Goal: Task Accomplishment & Management: Use online tool/utility

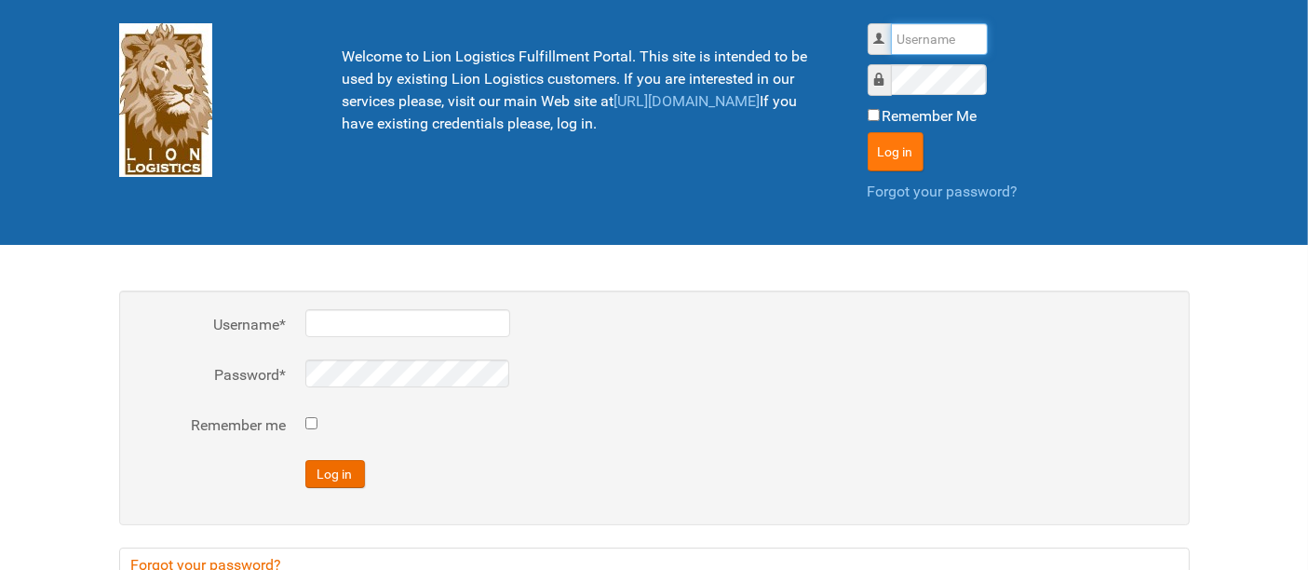
type input "al"
click at [914, 148] on button "Log in" at bounding box center [895, 151] width 56 height 39
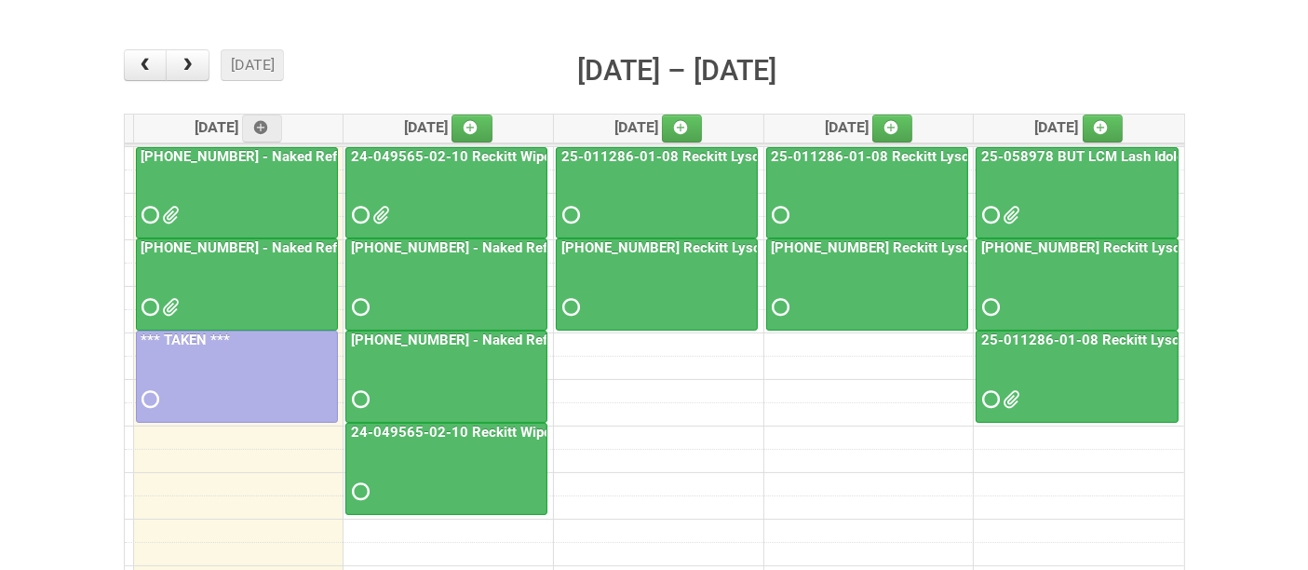
scroll to position [207, 0]
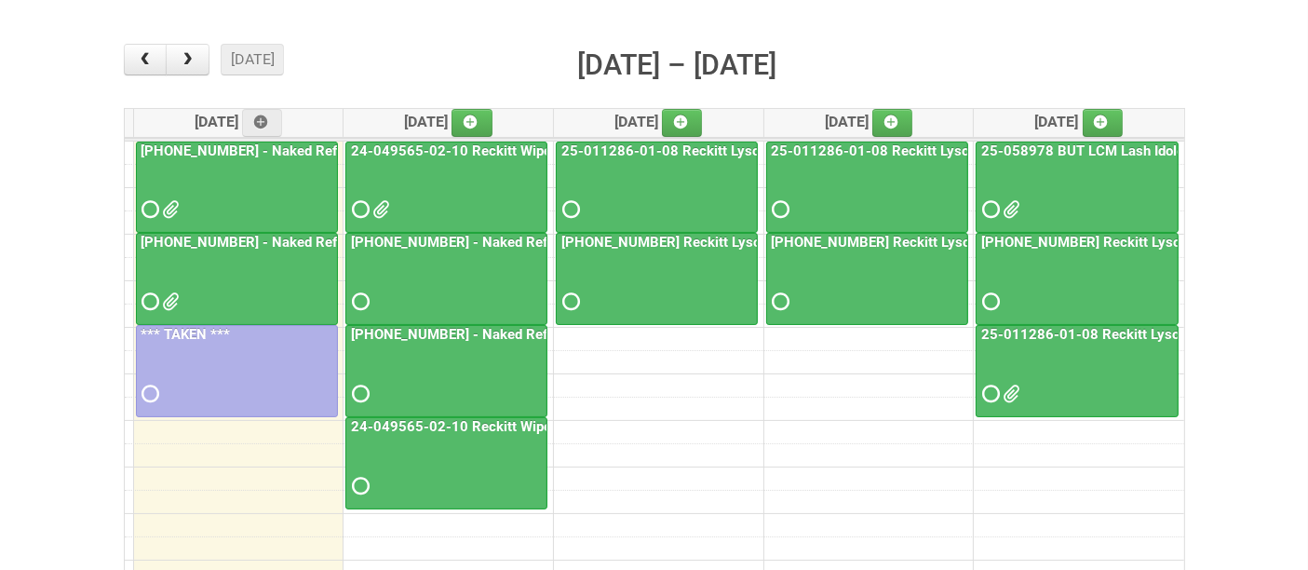
click at [227, 169] on div at bounding box center [237, 193] width 198 height 60
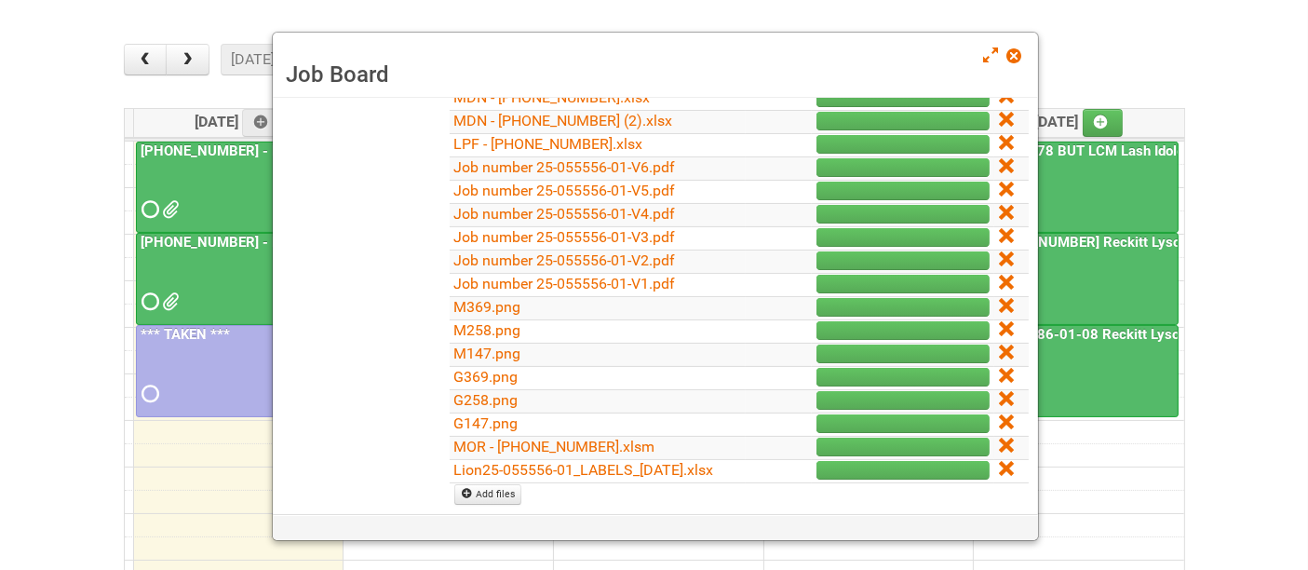
scroll to position [413, 0]
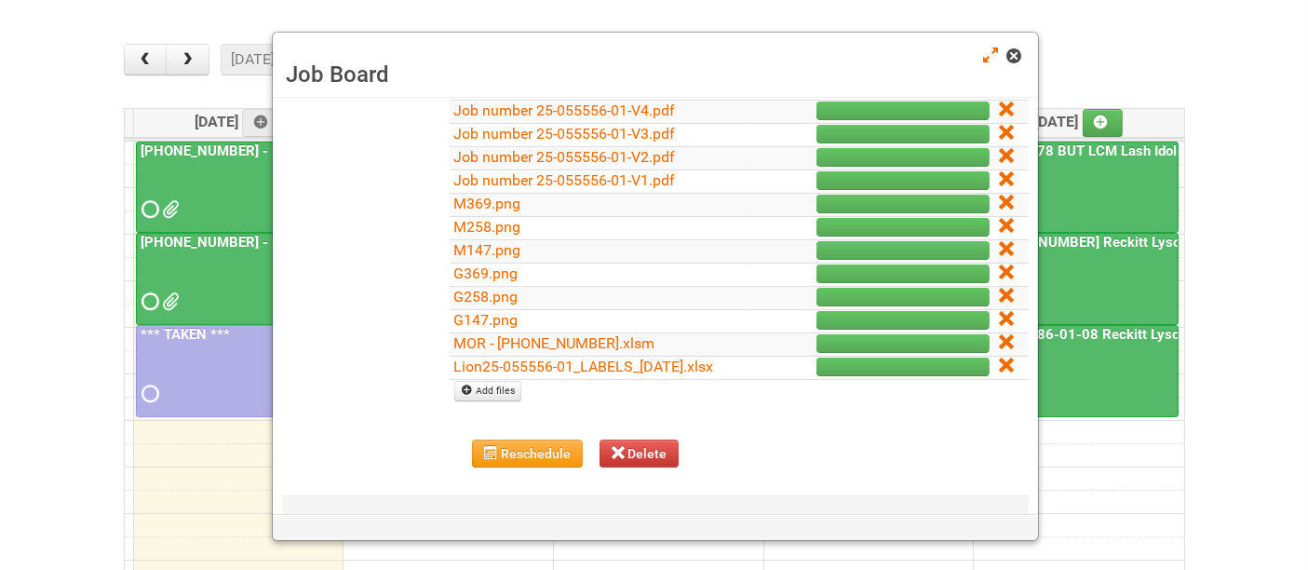
click at [1017, 53] on span at bounding box center [1013, 55] width 13 height 13
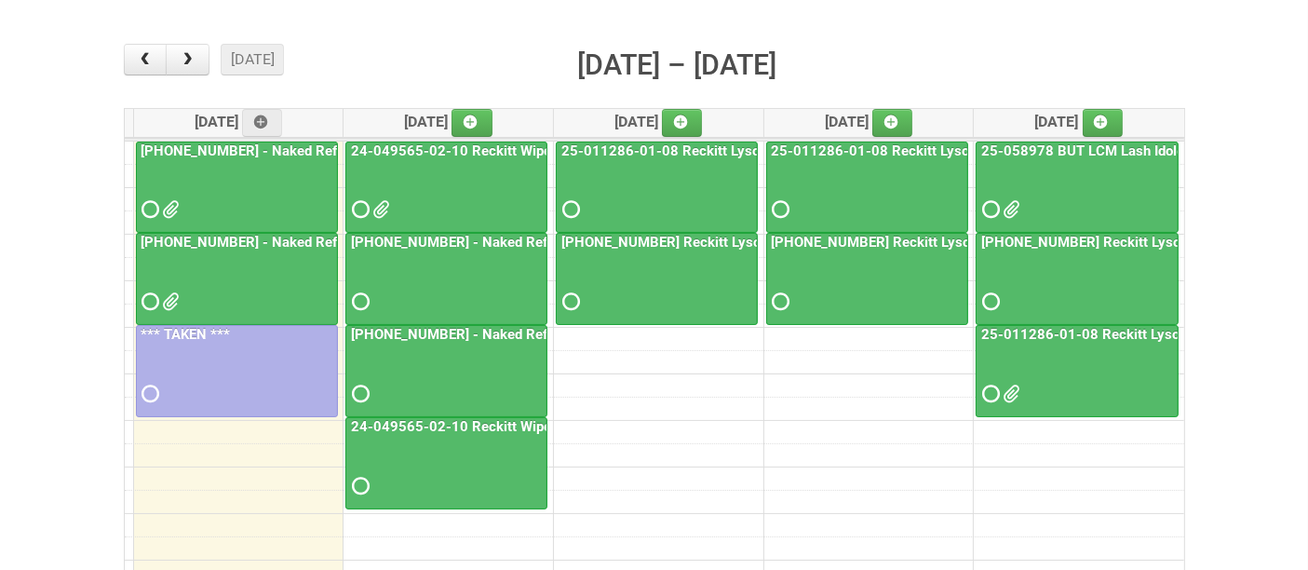
click at [253, 289] on div at bounding box center [237, 285] width 198 height 60
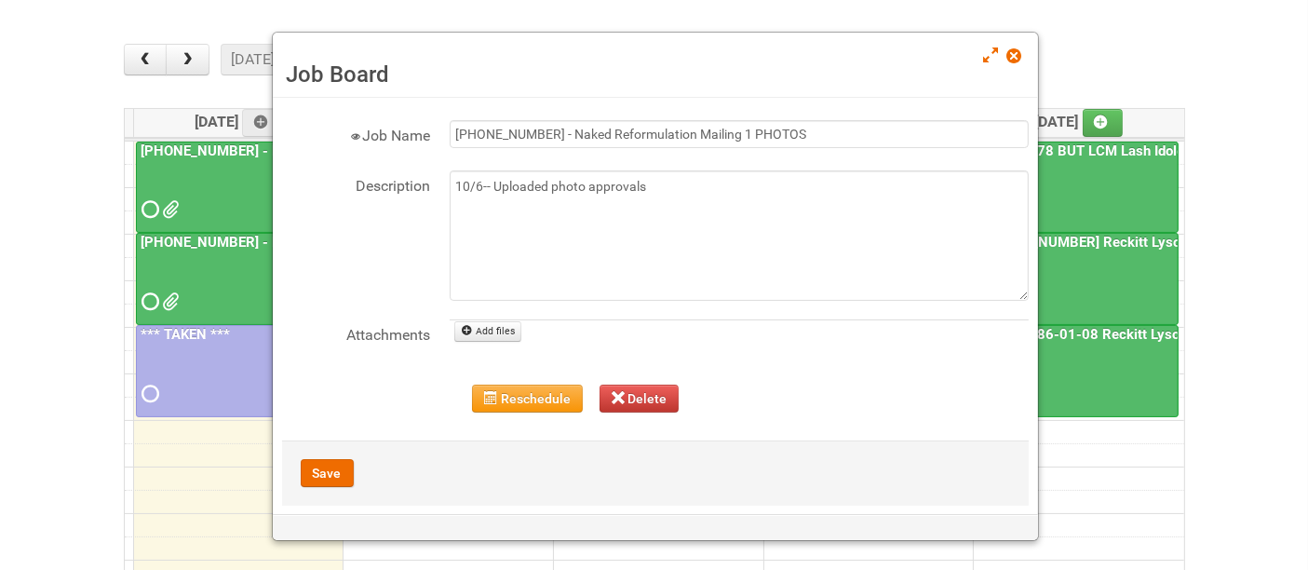
scroll to position [51, 0]
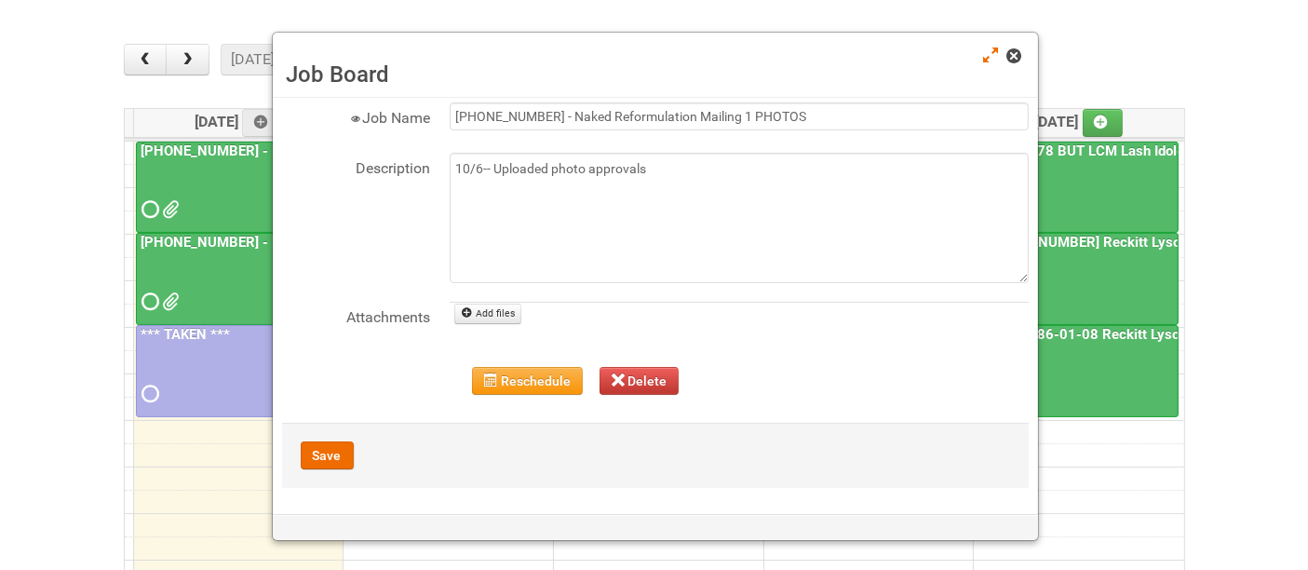
drag, startPoint x: 1013, startPoint y: 60, endPoint x: 1002, endPoint y: 65, distance: 11.7
click at [1010, 61] on span at bounding box center [1013, 55] width 13 height 13
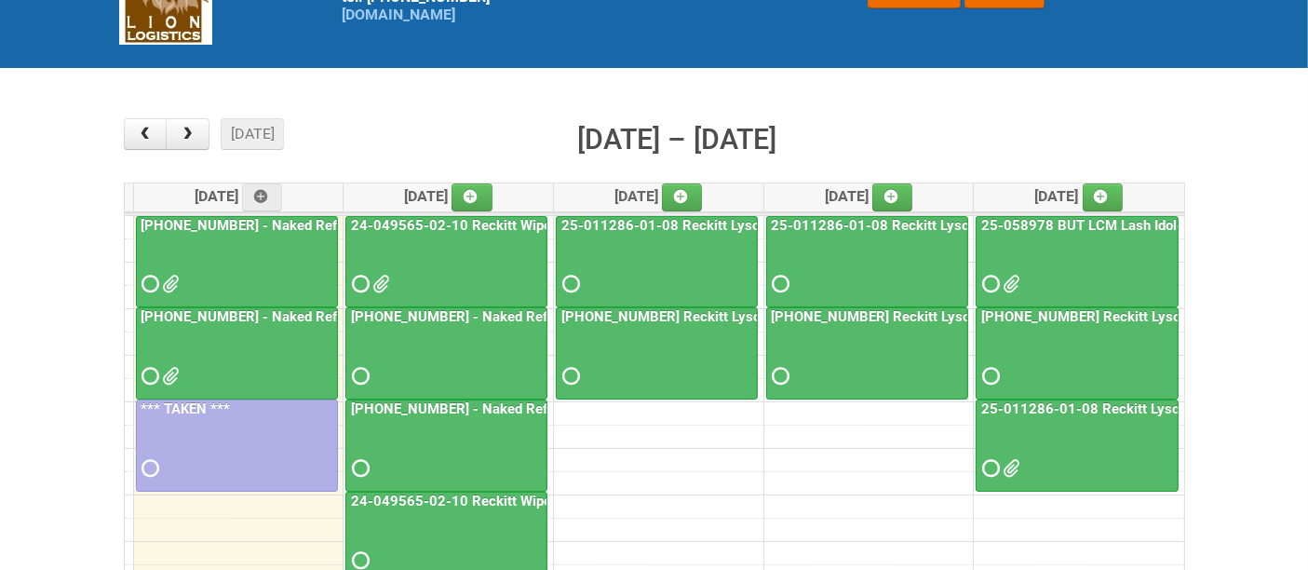
scroll to position [0, 0]
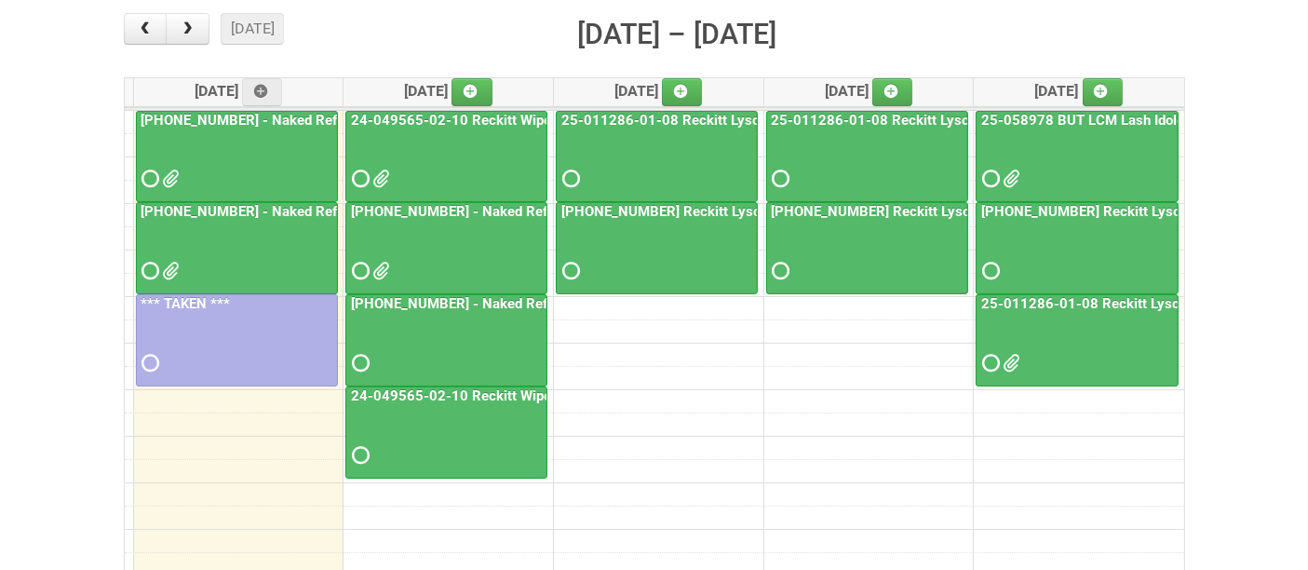
scroll to position [207, 0]
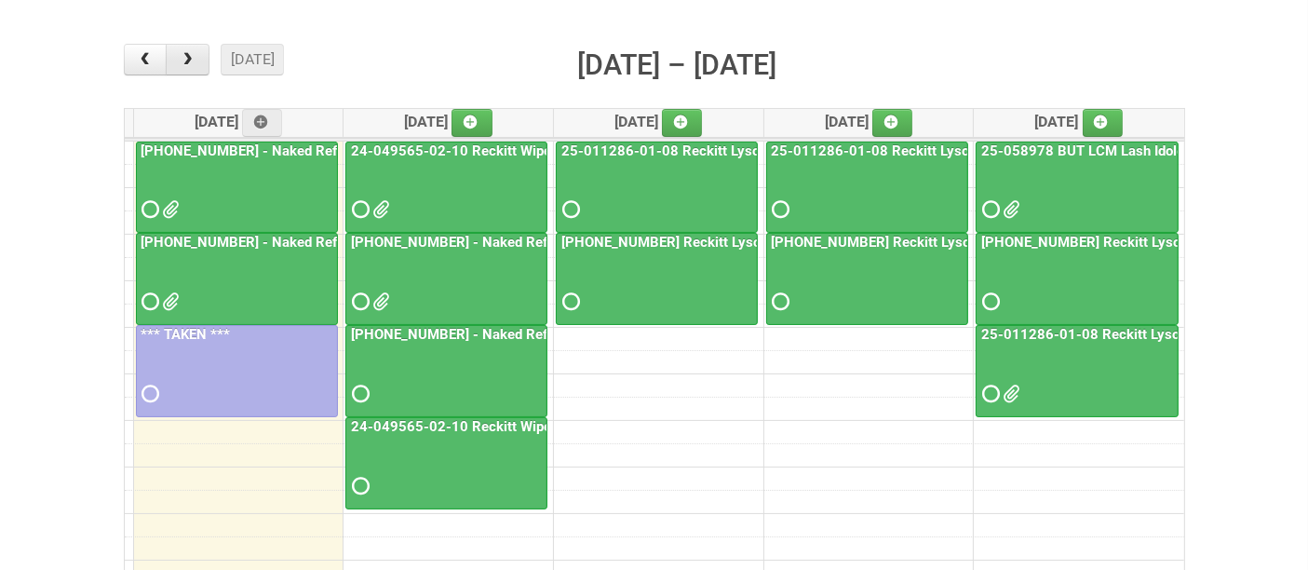
click at [185, 64] on span "button" at bounding box center [188, 59] width 18 height 15
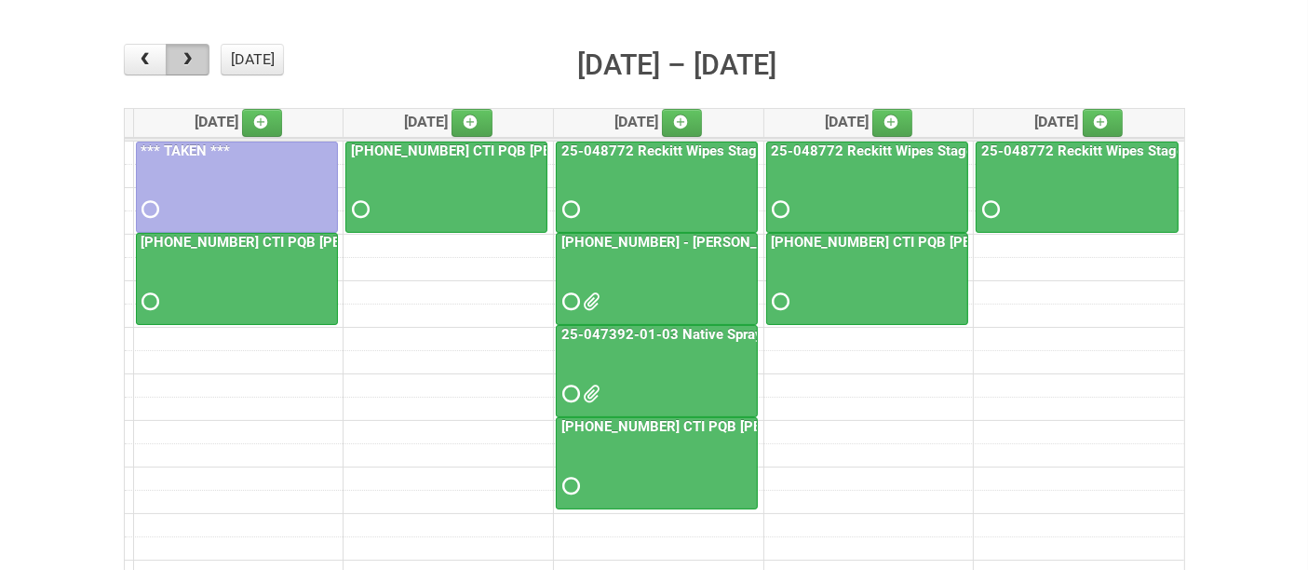
click at [191, 65] on span "button" at bounding box center [188, 59] width 18 height 15
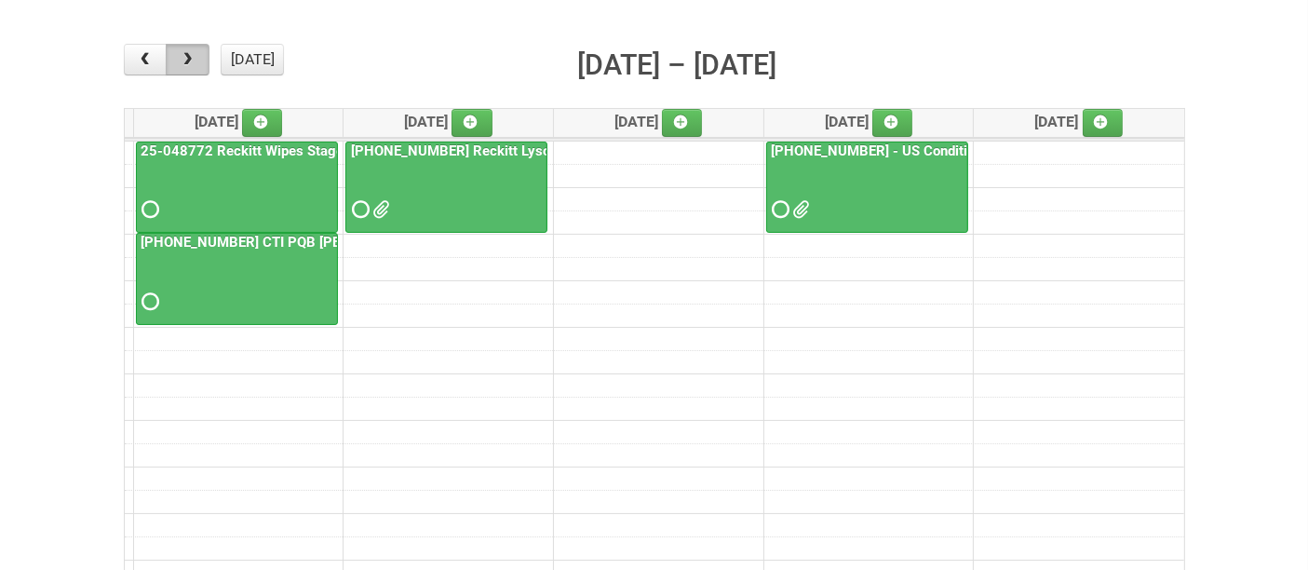
click at [191, 65] on span "button" at bounding box center [188, 59] width 18 height 15
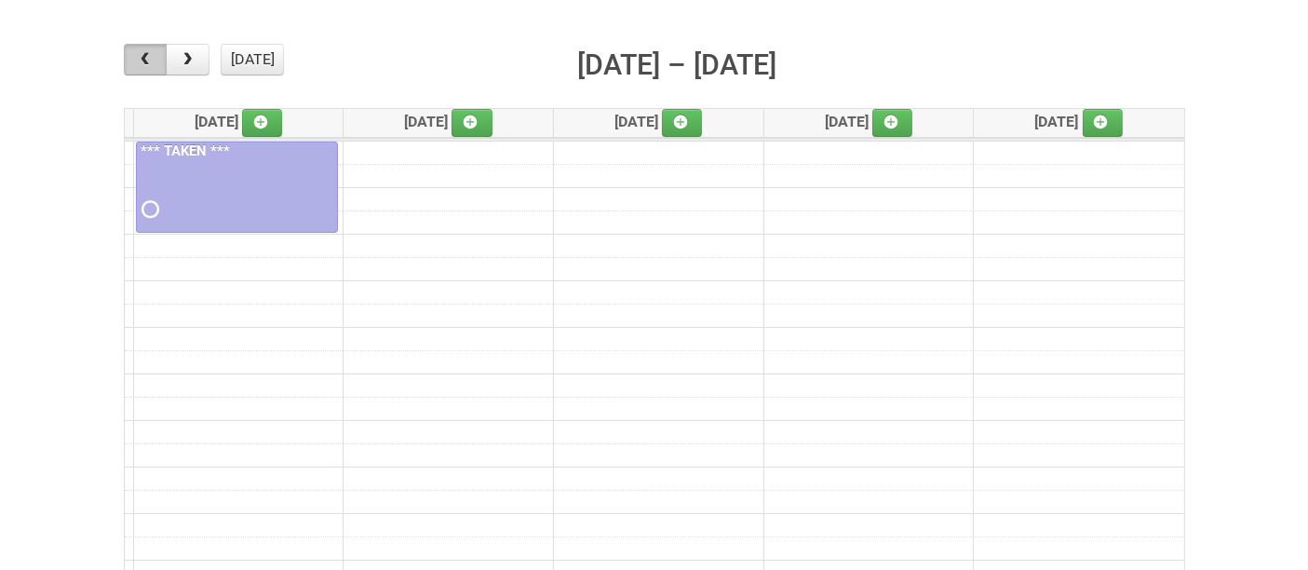
click at [142, 52] on span "button" at bounding box center [145, 59] width 18 height 15
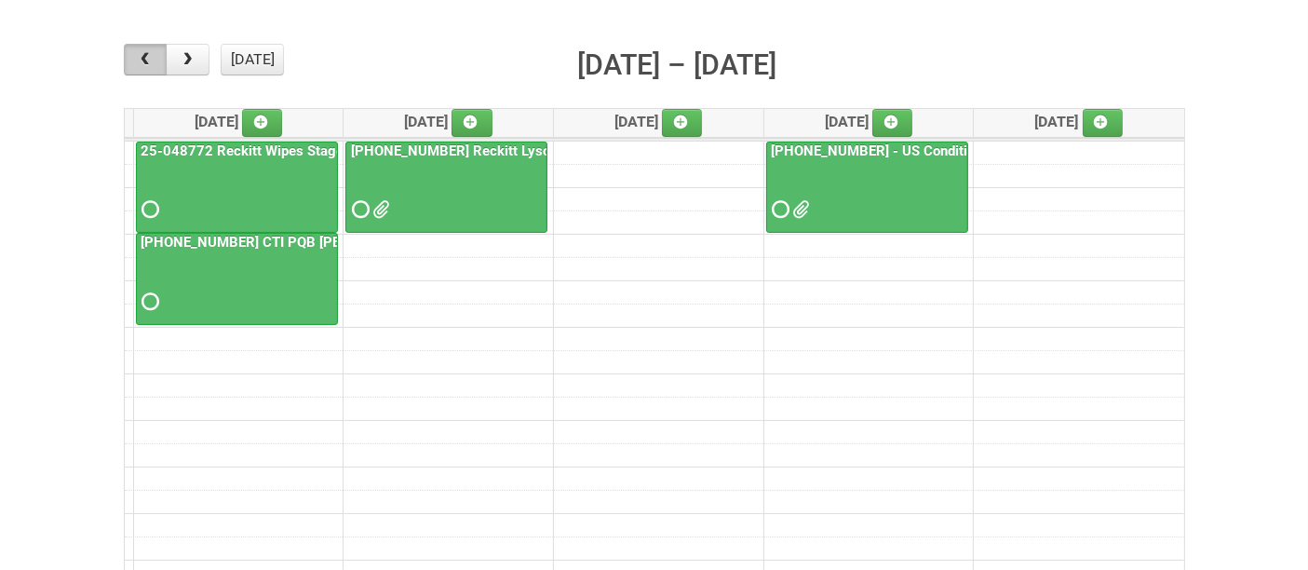
click at [142, 53] on span "button" at bounding box center [145, 59] width 18 height 15
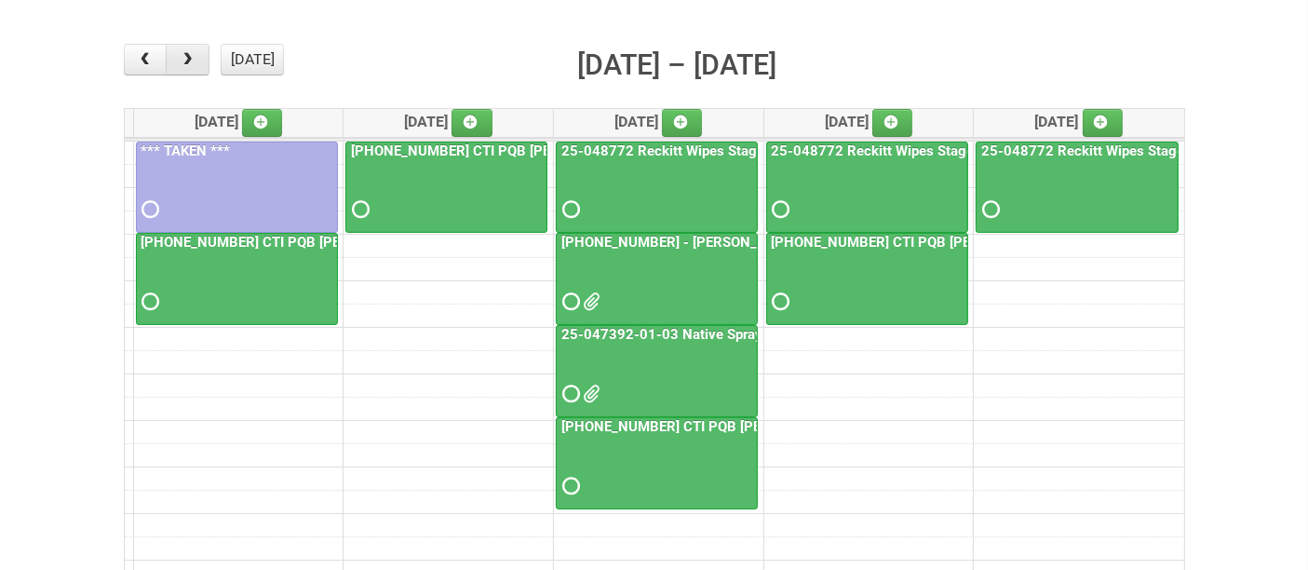
click at [205, 60] on button "button" at bounding box center [188, 60] width 44 height 32
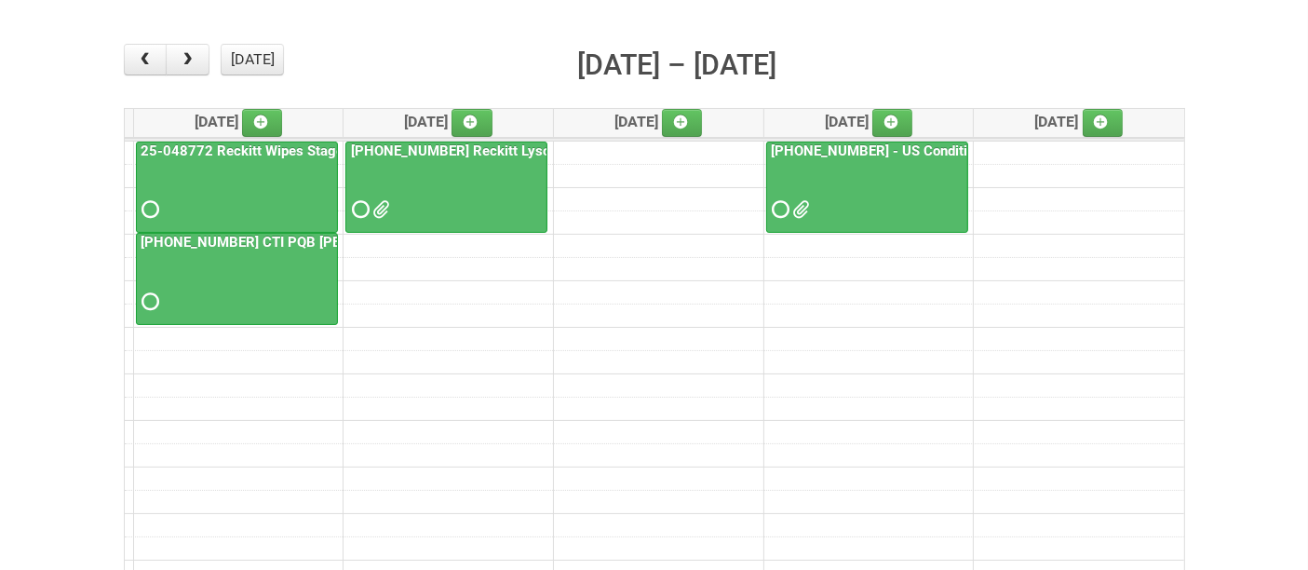
click at [877, 190] on div at bounding box center [867, 193] width 198 height 60
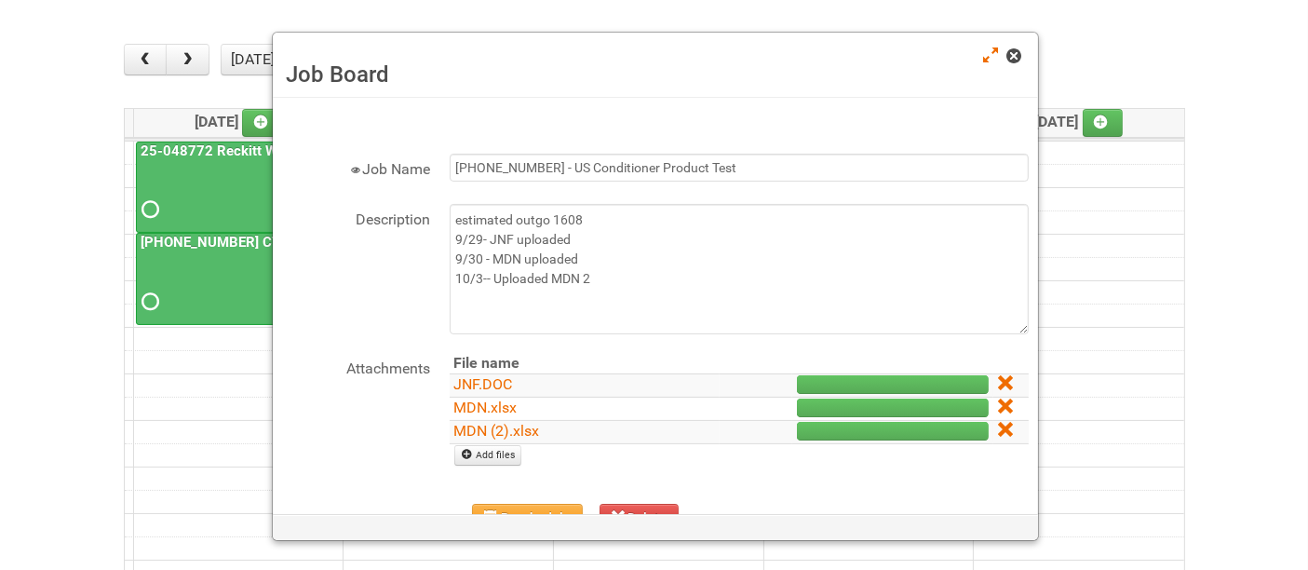
click at [1013, 51] on span at bounding box center [1013, 55] width 13 height 13
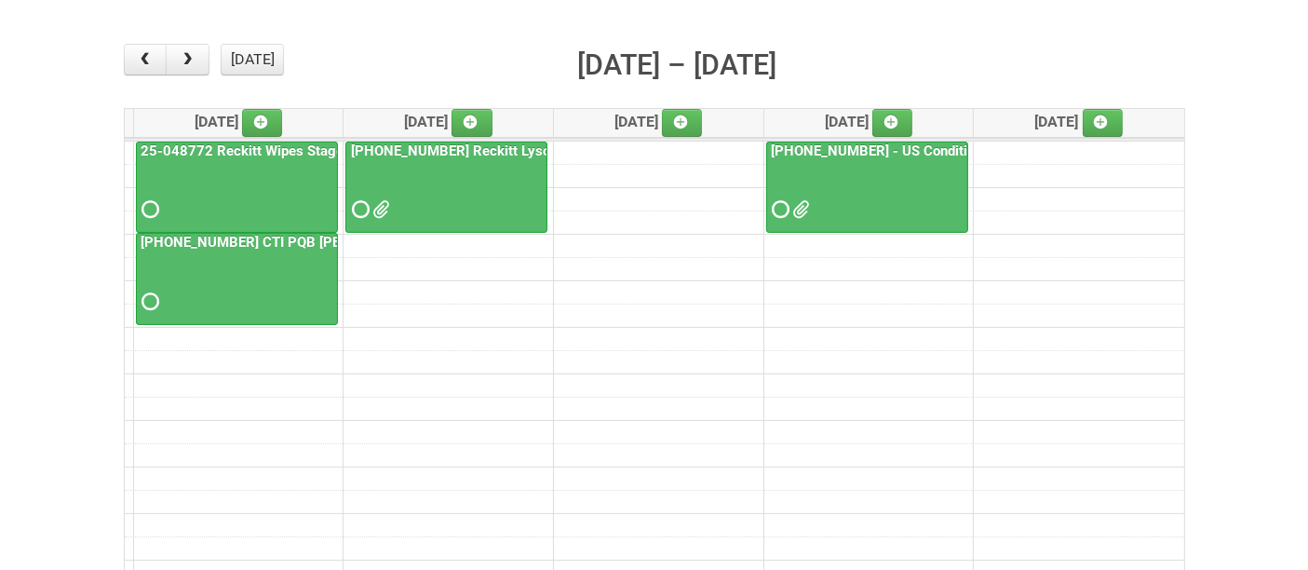
click at [882, 187] on div at bounding box center [867, 193] width 198 height 60
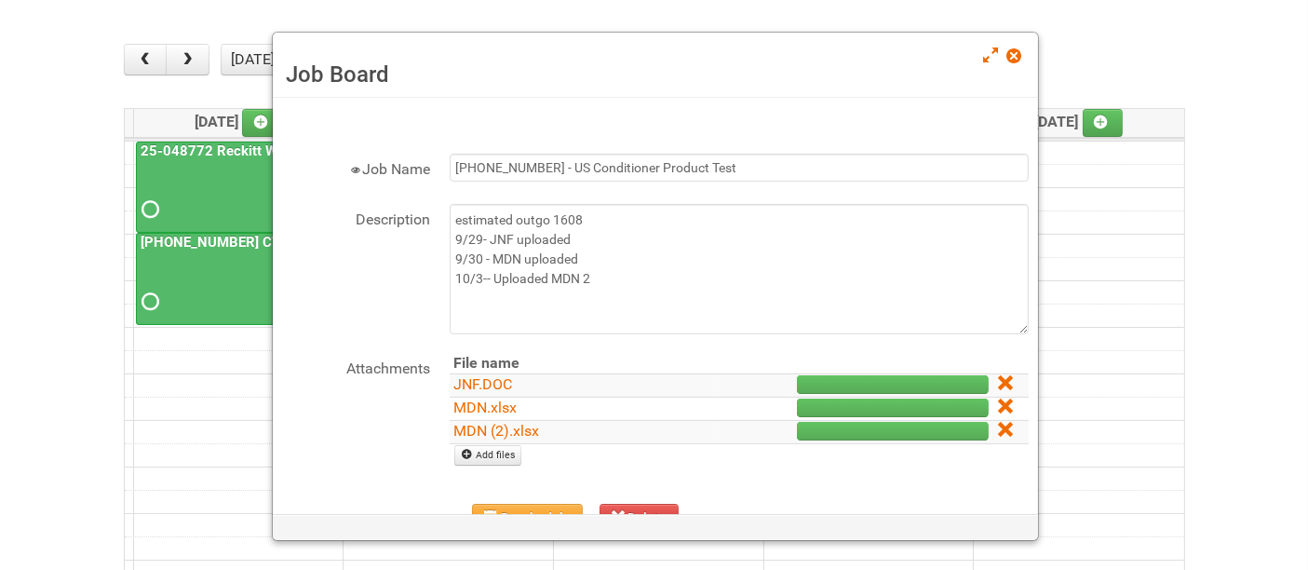
scroll to position [103, 0]
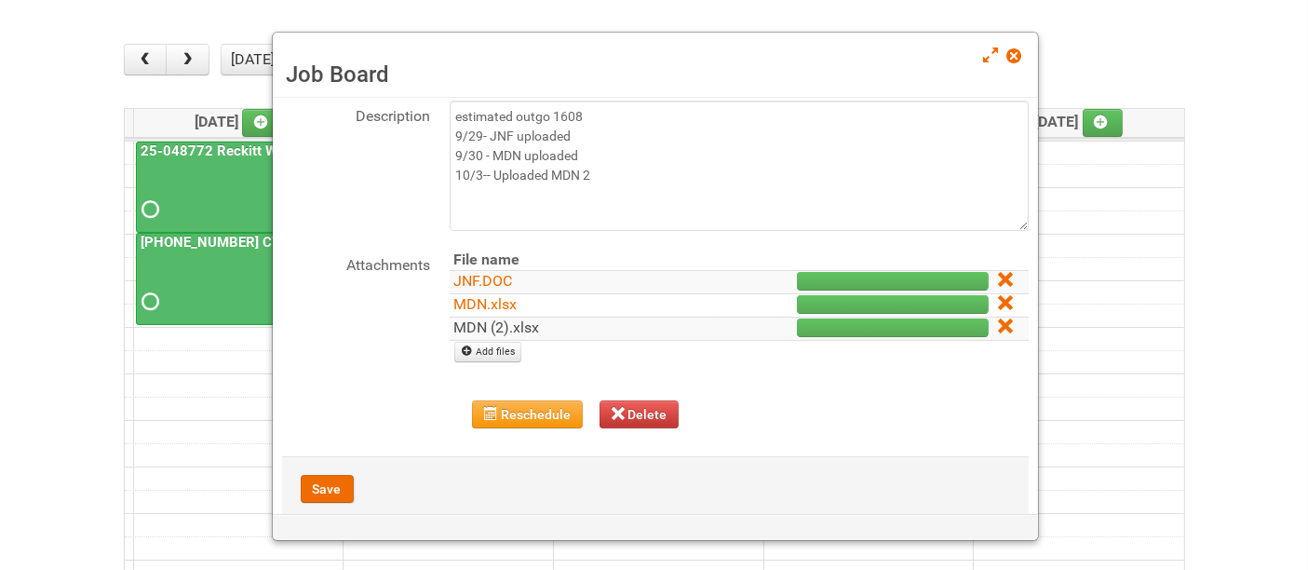
click at [529, 320] on link "MDN (2).xlsx" at bounding box center [497, 327] width 86 height 18
drag, startPoint x: 1014, startPoint y: 57, endPoint x: 995, endPoint y: 57, distance: 18.6
click at [1014, 57] on span at bounding box center [1013, 55] width 13 height 13
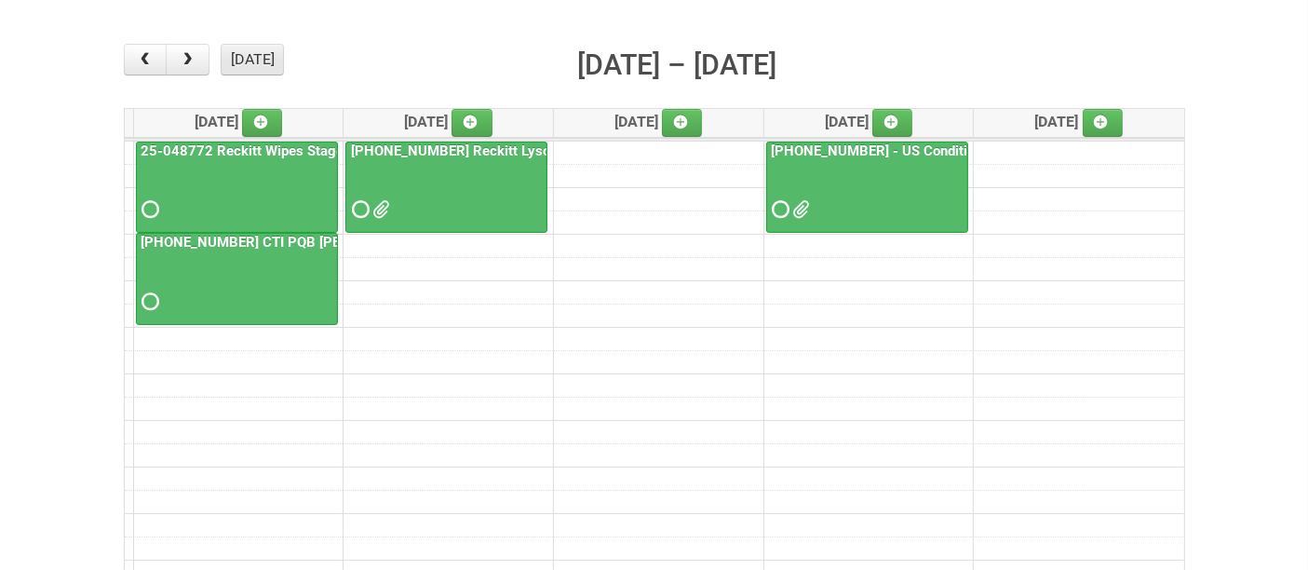
click at [239, 60] on button "today" at bounding box center [252, 60] width 63 height 32
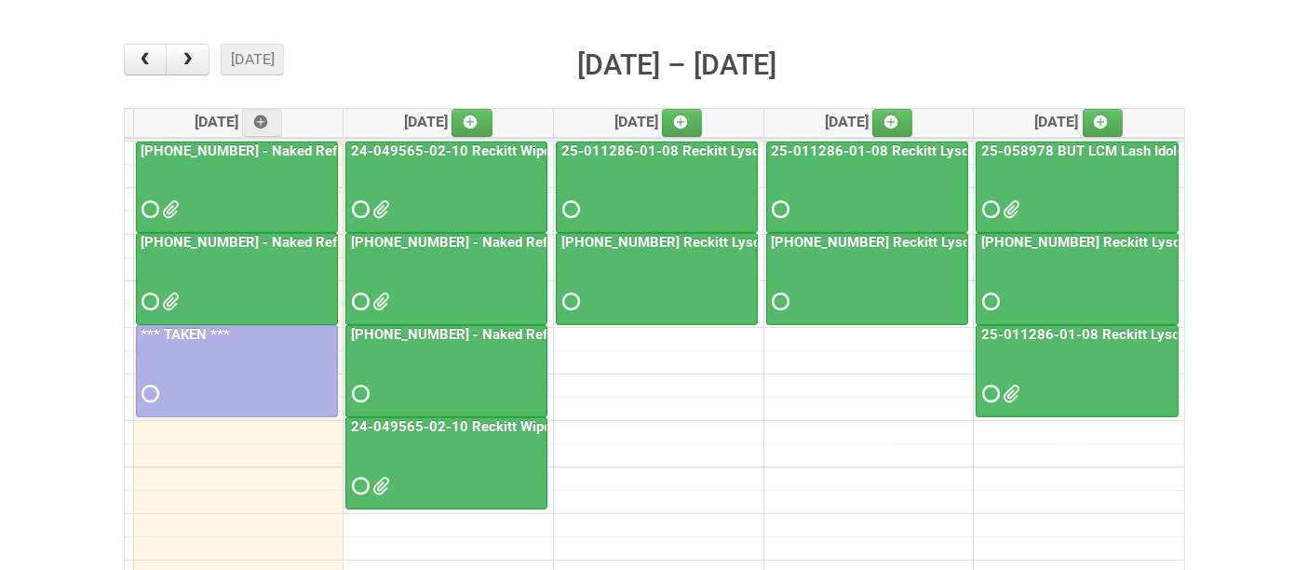
click at [441, 262] on div at bounding box center [446, 285] width 198 height 60
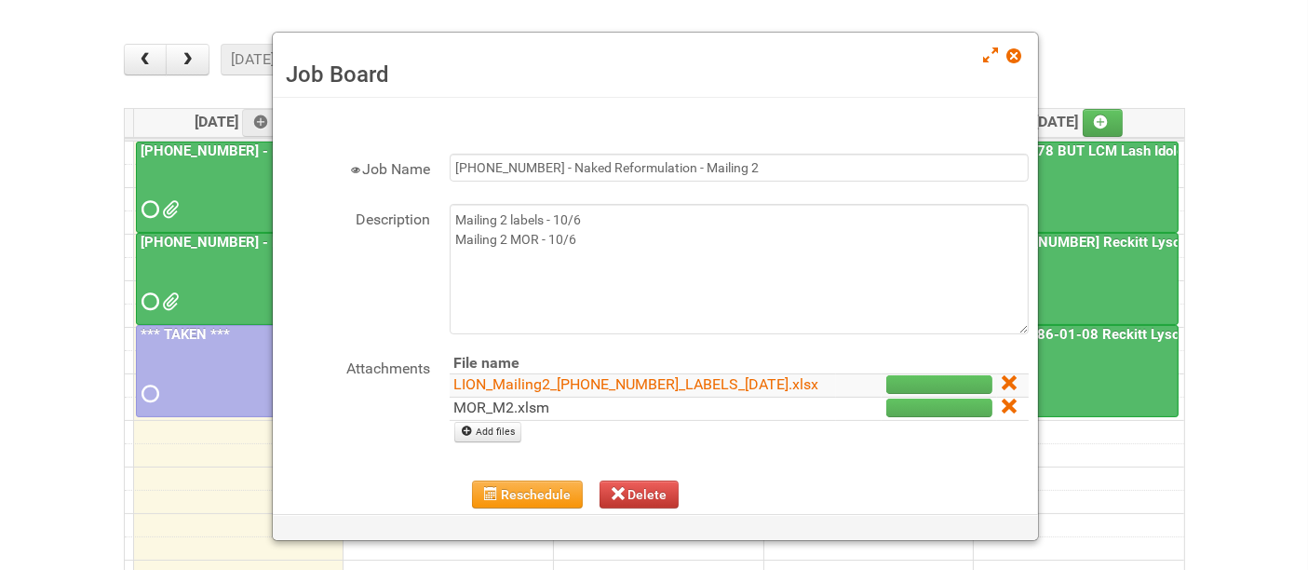
click at [542, 416] on link "MOR_M2.xlsm" at bounding box center [502, 407] width 96 height 18
